Goal: Information Seeking & Learning: Learn about a topic

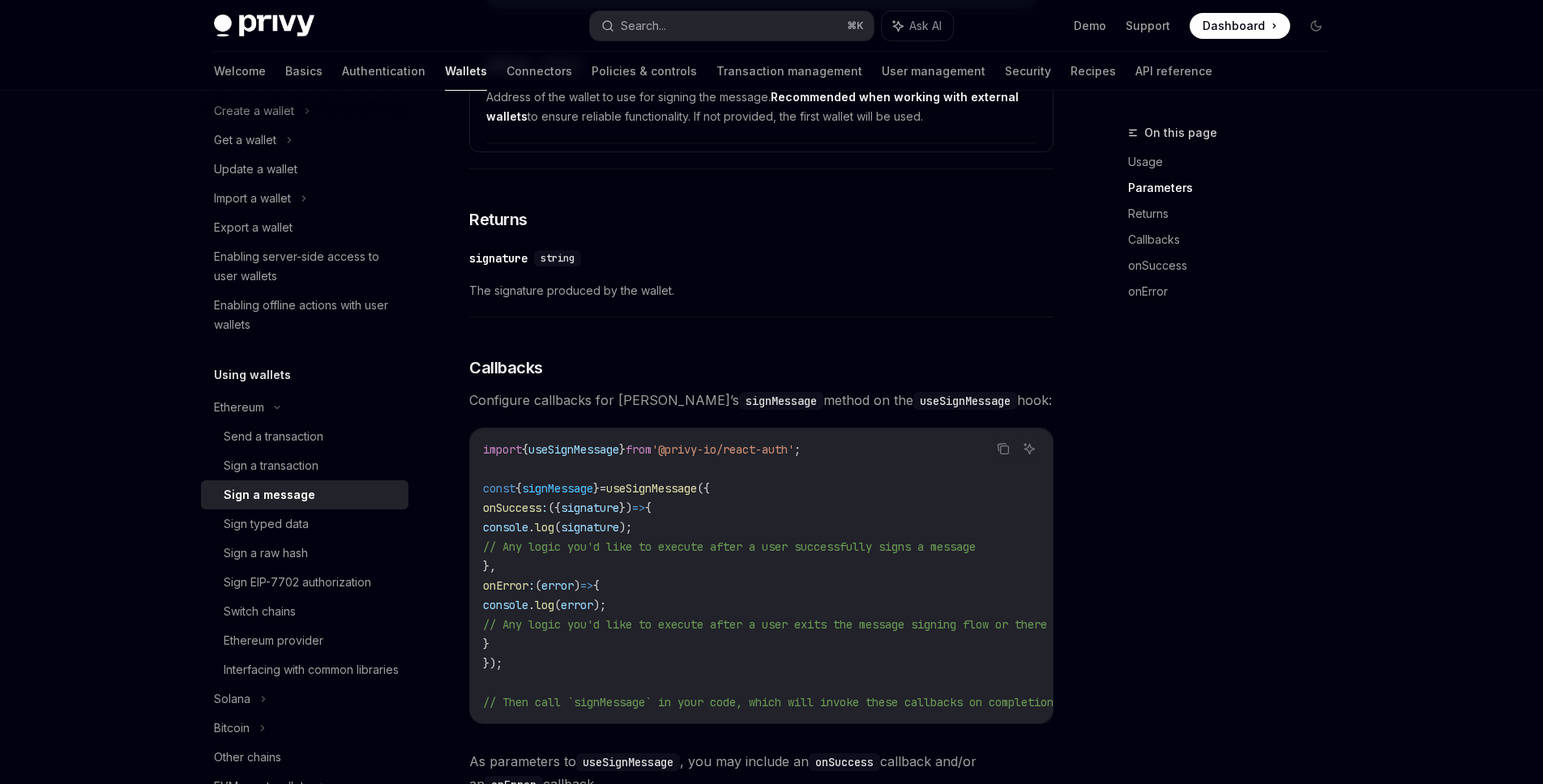
scroll to position [1815, 0]
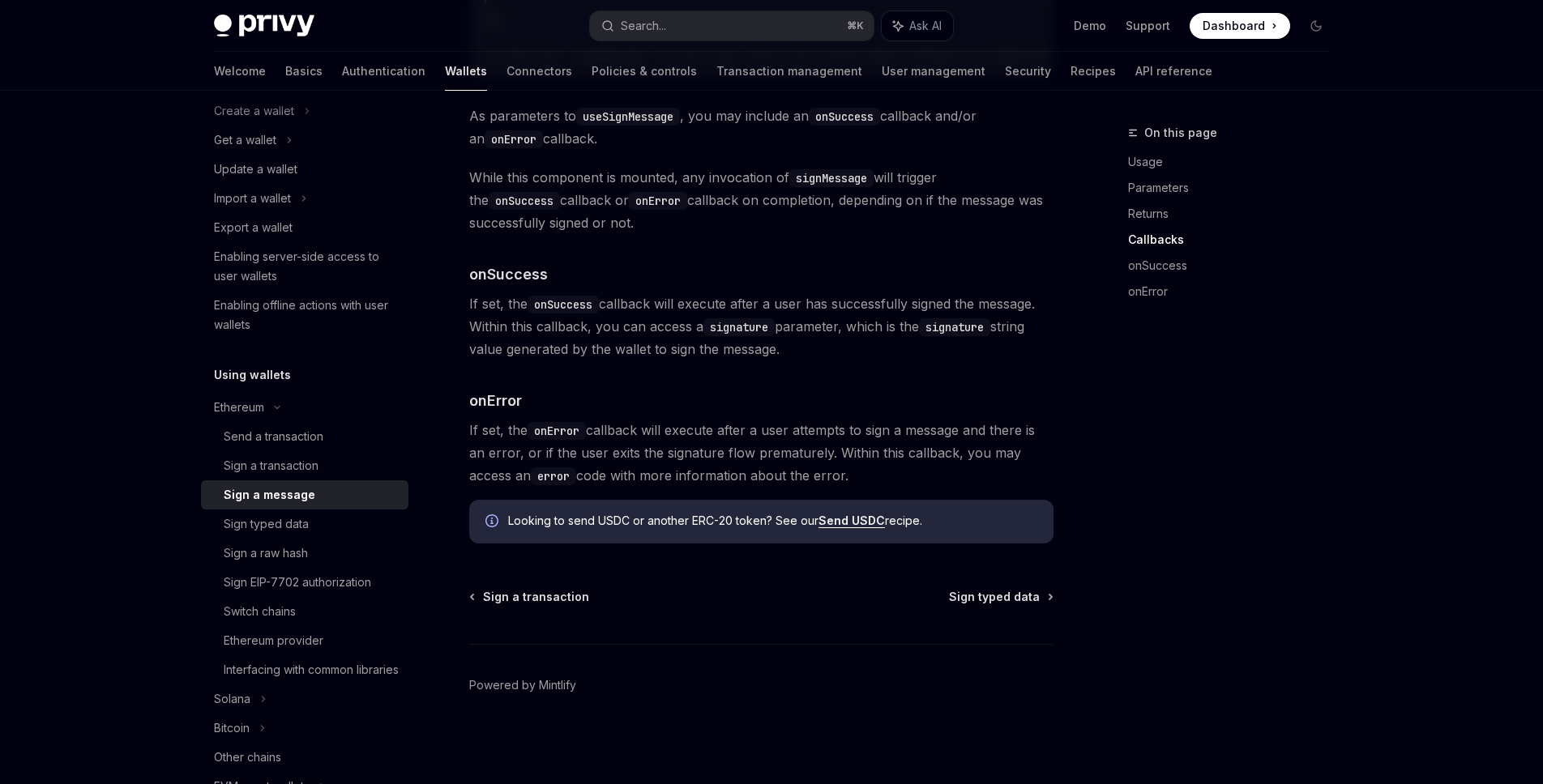
click at [1235, 24] on span "Dashboard" at bounding box center [1233, 25] width 62 height 17
click at [1285, 175] on link "Parameters" at bounding box center [1235, 188] width 214 height 26
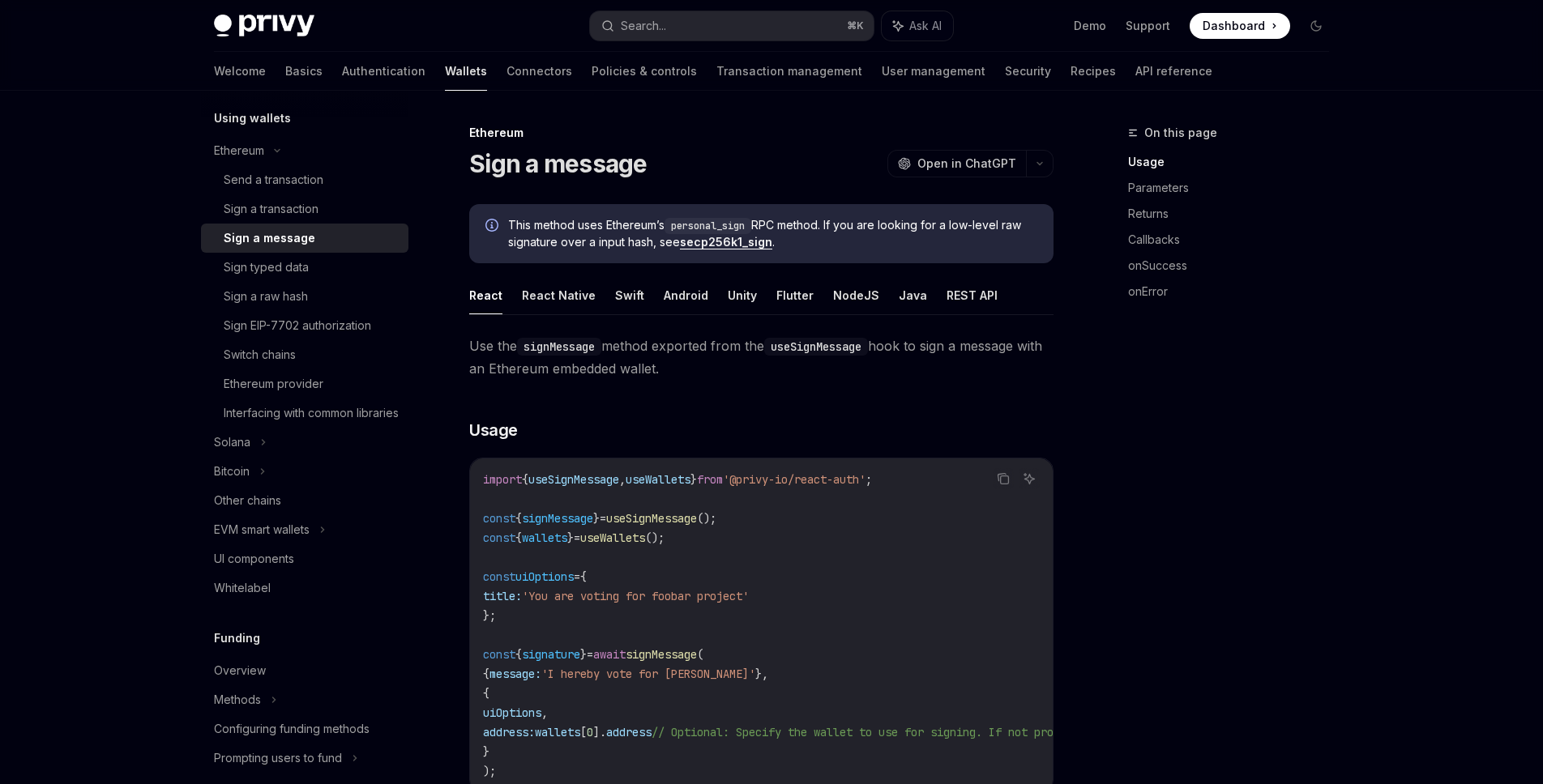
scroll to position [398, 0]
click at [292, 539] on div "EVM smart wallets" at bounding box center [261, 529] width 95 height 19
type textarea "*"
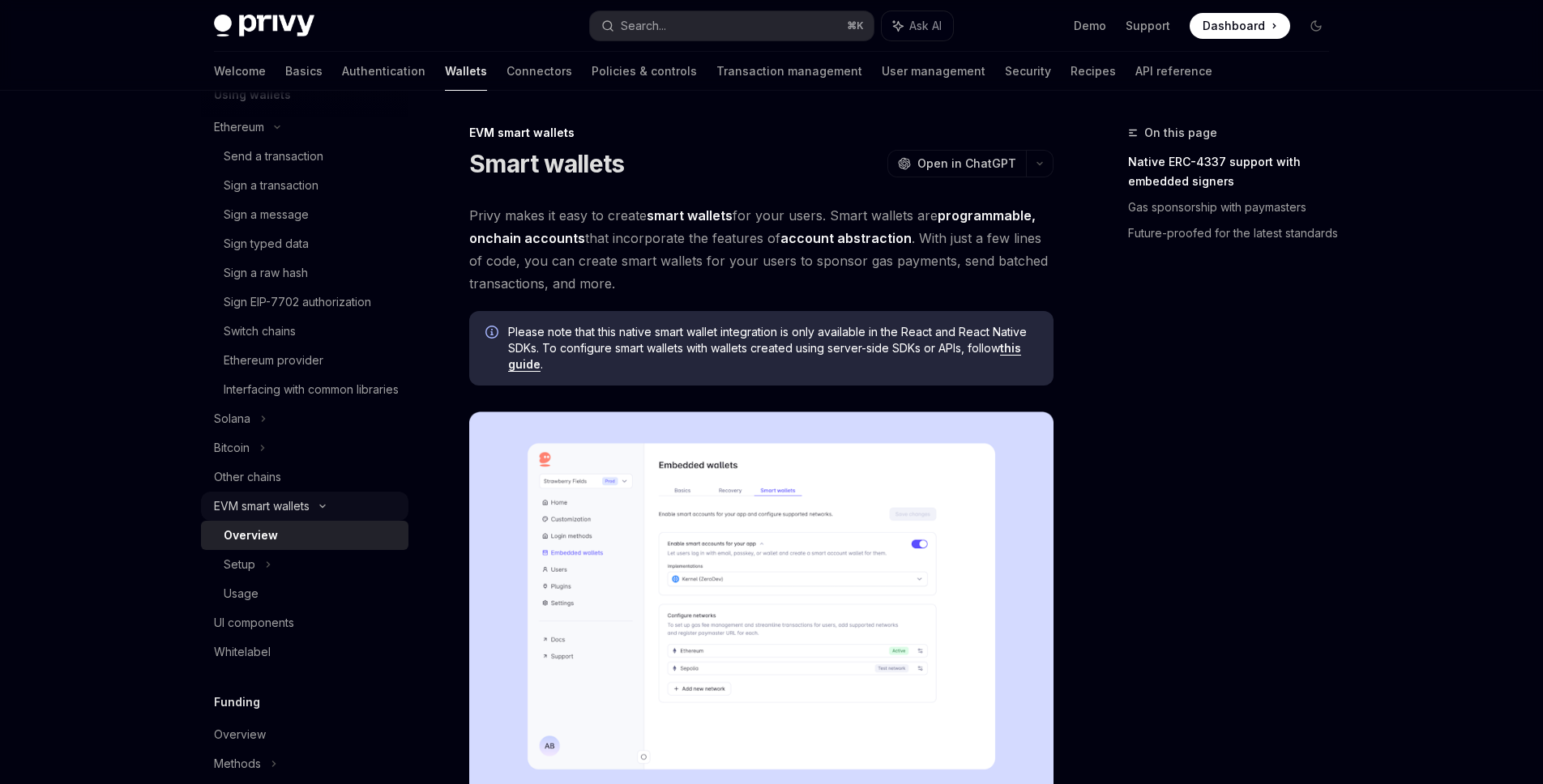
scroll to position [421, 0]
click at [863, 548] on img at bounding box center [761, 606] width 585 height 389
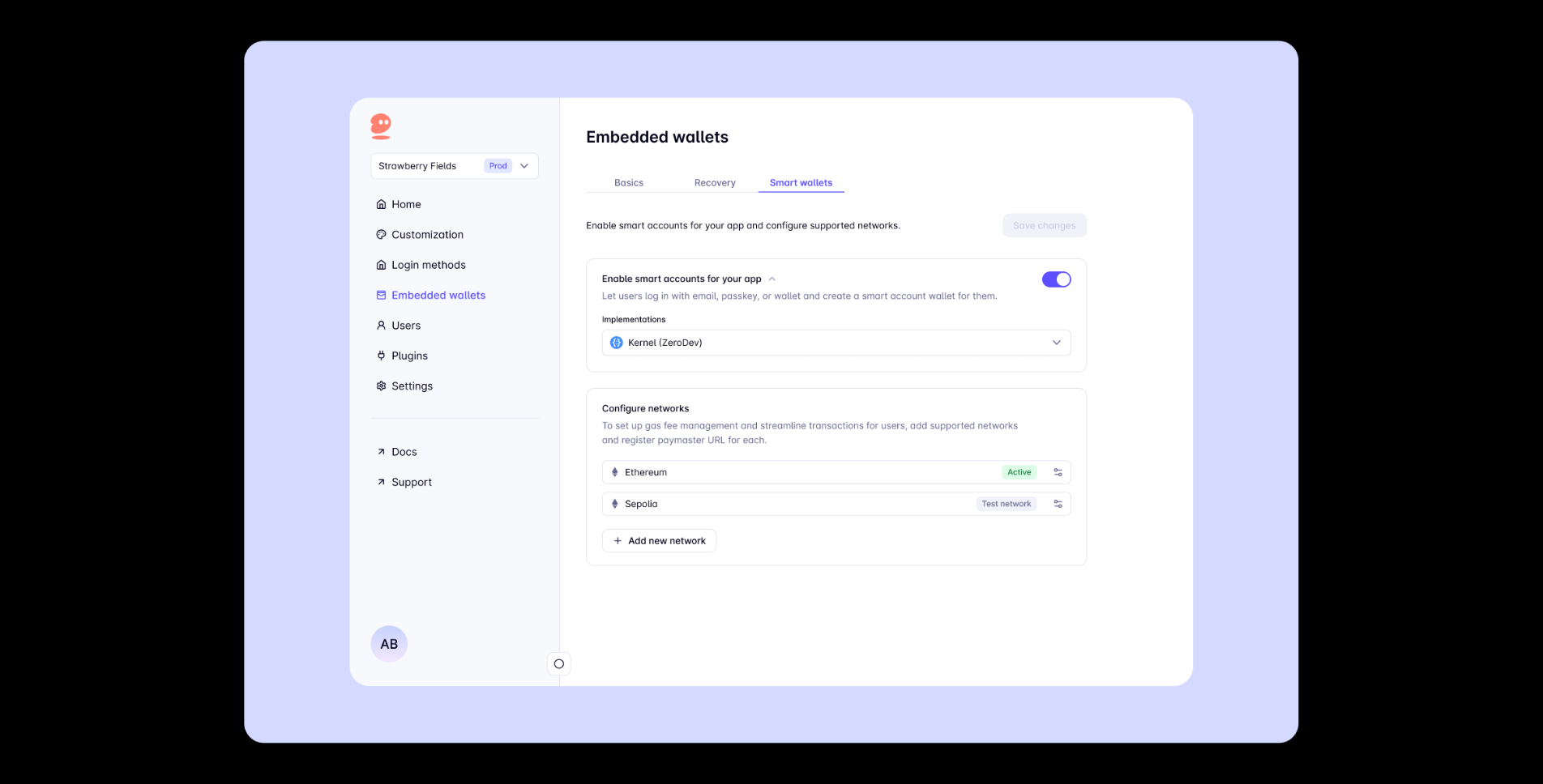
click at [1350, 443] on div at bounding box center [771, 392] width 1543 height 784
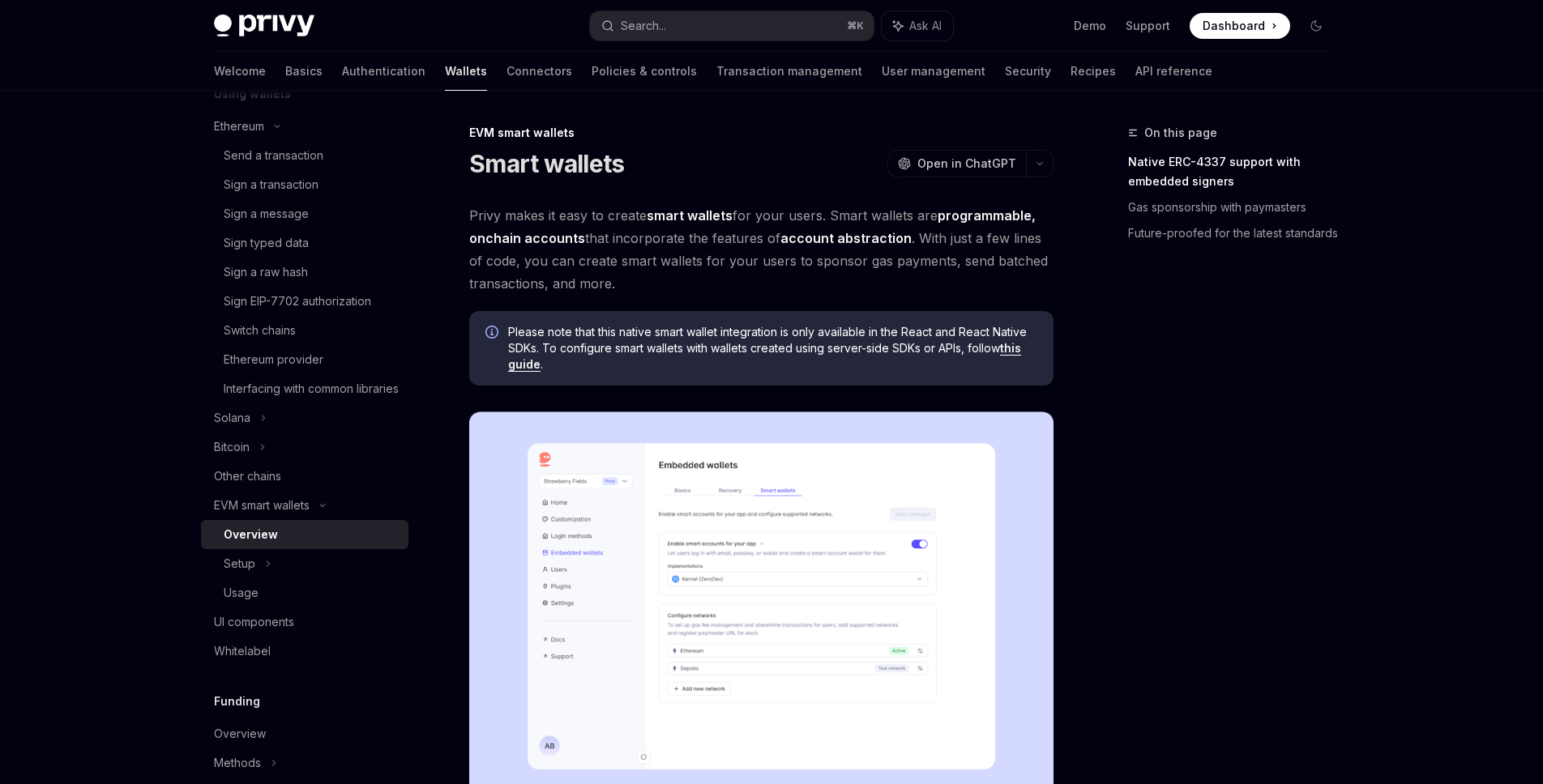
click at [1170, 576] on div "On this page Native ERC-4337 support with embedded signers Gas sponsorship with…" at bounding box center [1218, 454] width 246 height 662
